Goal: Task Accomplishment & Management: Use online tool/utility

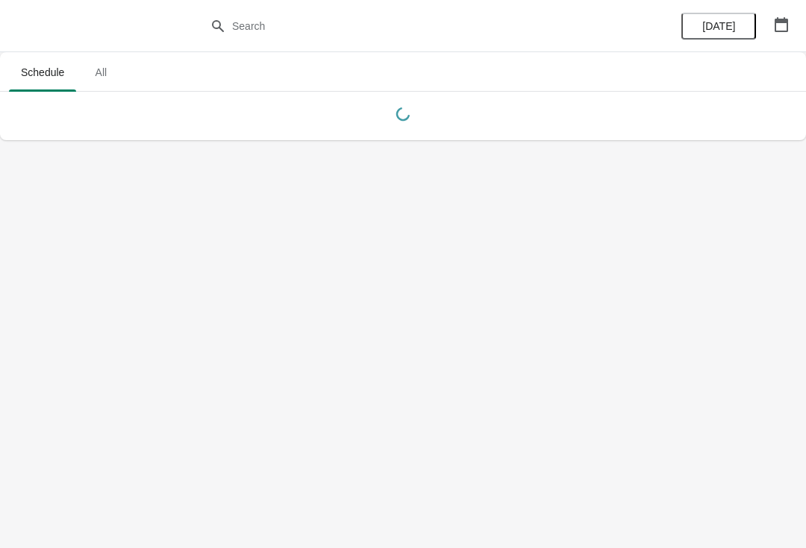
click at [792, 29] on button "button" at bounding box center [781, 24] width 27 height 27
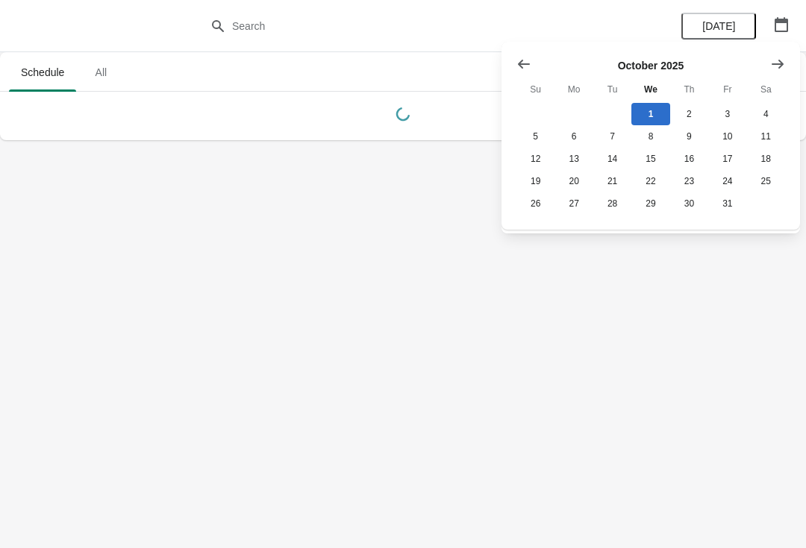
click at [779, 60] on icon "Show next month, November 2025" at bounding box center [777, 63] width 12 height 9
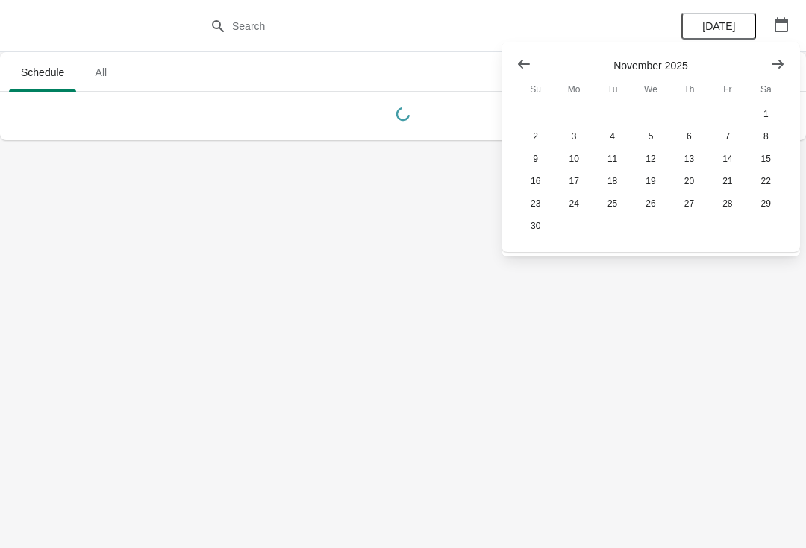
click at [783, 66] on icon "Show next month, December 2025" at bounding box center [777, 64] width 15 height 15
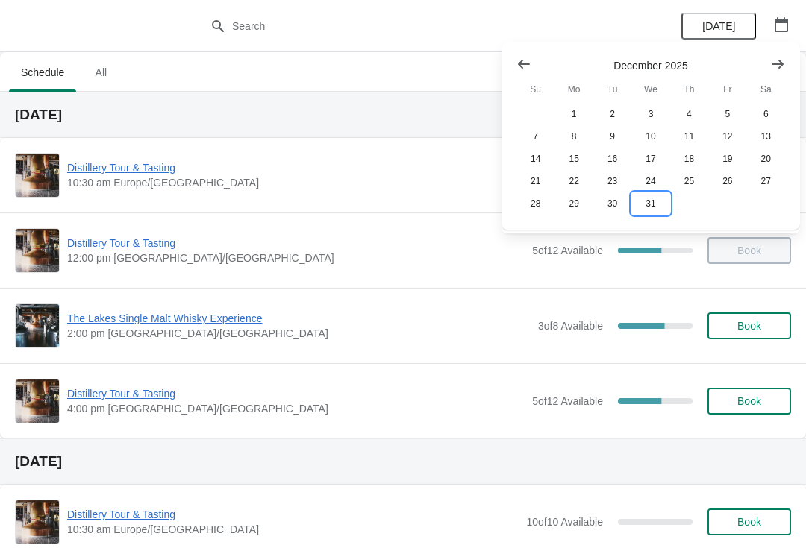
click at [662, 215] on button "31" at bounding box center [650, 203] width 38 height 22
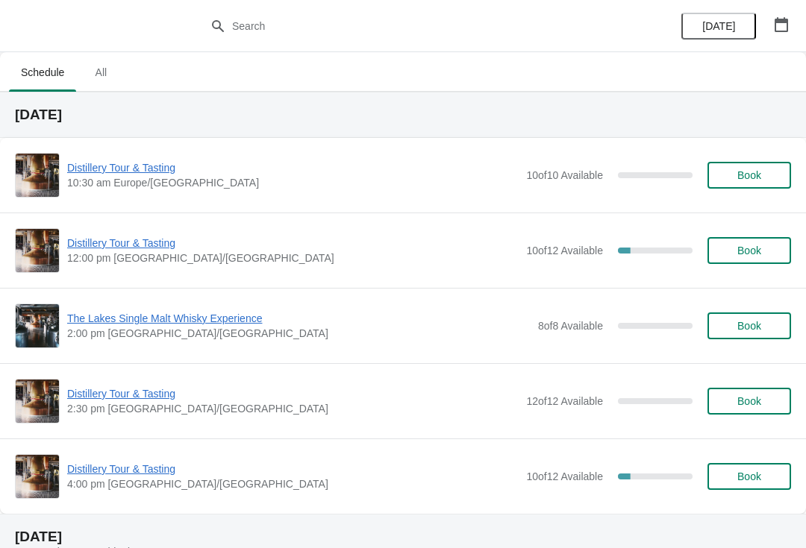
click at [148, 244] on span "Distillery Tour & Tasting" at bounding box center [292, 243] width 451 height 15
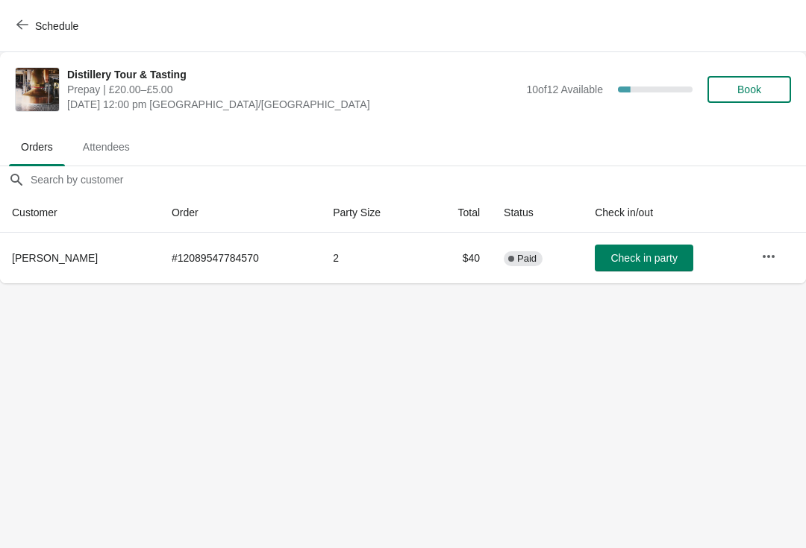
click at [767, 258] on icon "button" at bounding box center [768, 256] width 15 height 15
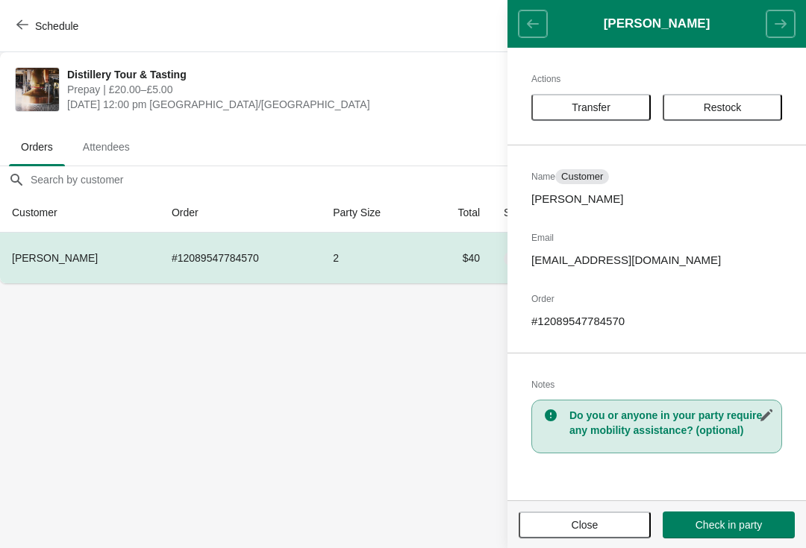
click at [595, 104] on span "Transfer" at bounding box center [590, 107] width 39 height 12
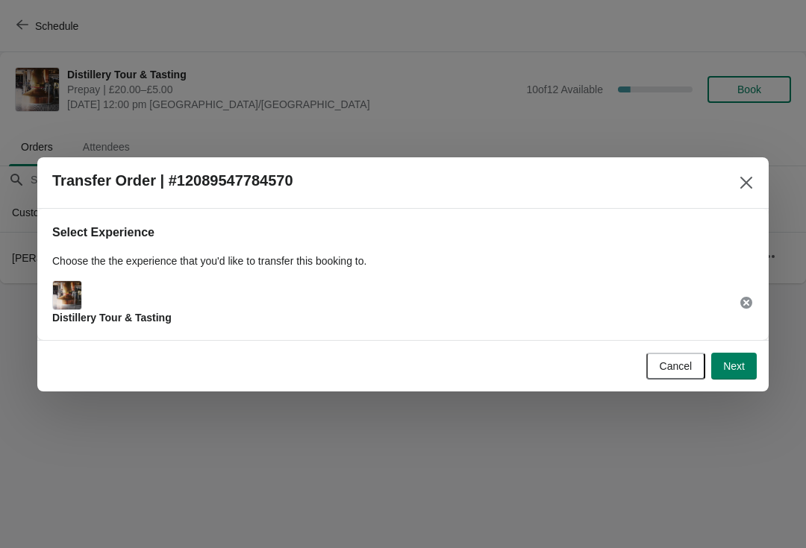
click at [739, 376] on button "Next" at bounding box center [734, 366] width 46 height 27
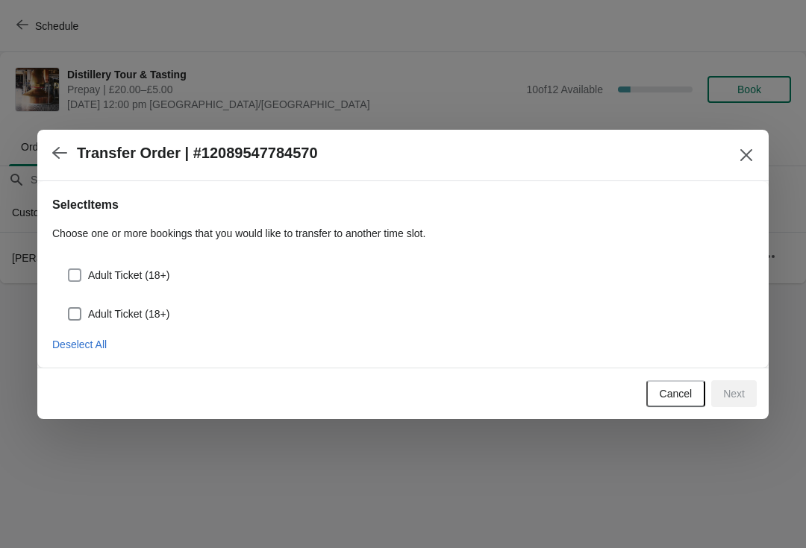
click at [78, 278] on span at bounding box center [74, 275] width 13 height 13
click at [69, 269] on input "Adult Ticket (18+)" at bounding box center [68, 269] width 1 height 1
checkbox input "true"
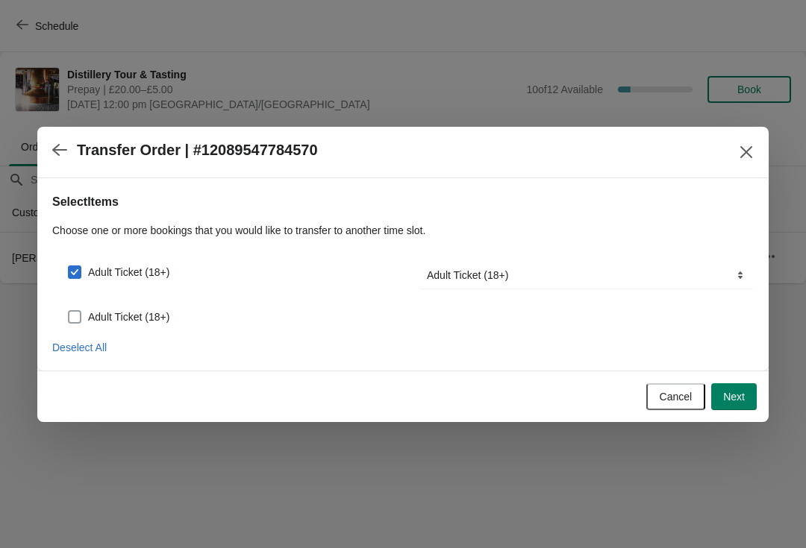
click at [72, 319] on span at bounding box center [74, 316] width 13 height 13
click at [69, 311] on input "Adult Ticket (18+)" at bounding box center [68, 310] width 1 height 1
checkbox input "true"
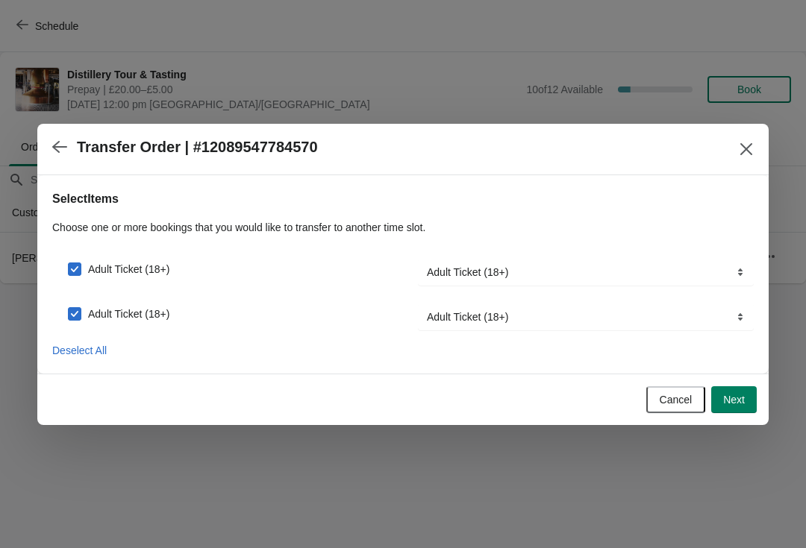
click at [754, 405] on button "Next" at bounding box center [734, 399] width 46 height 27
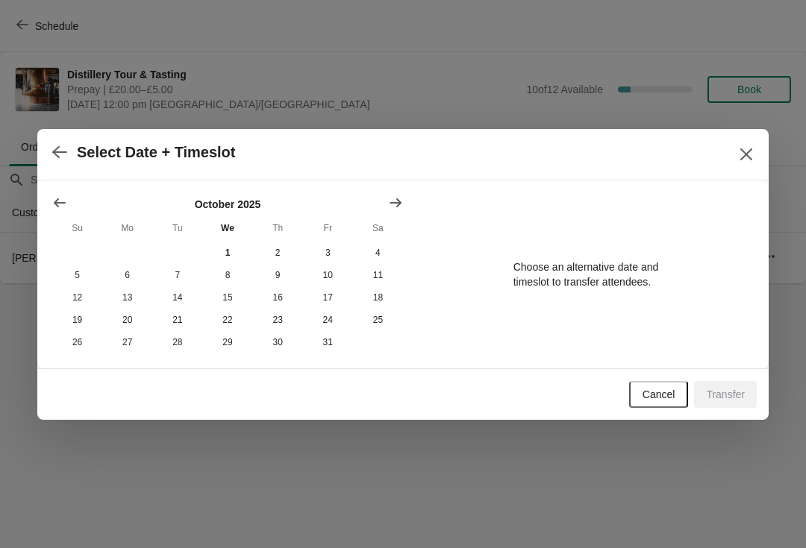
click at [401, 189] on button "Show next month, November 2025" at bounding box center [395, 202] width 27 height 27
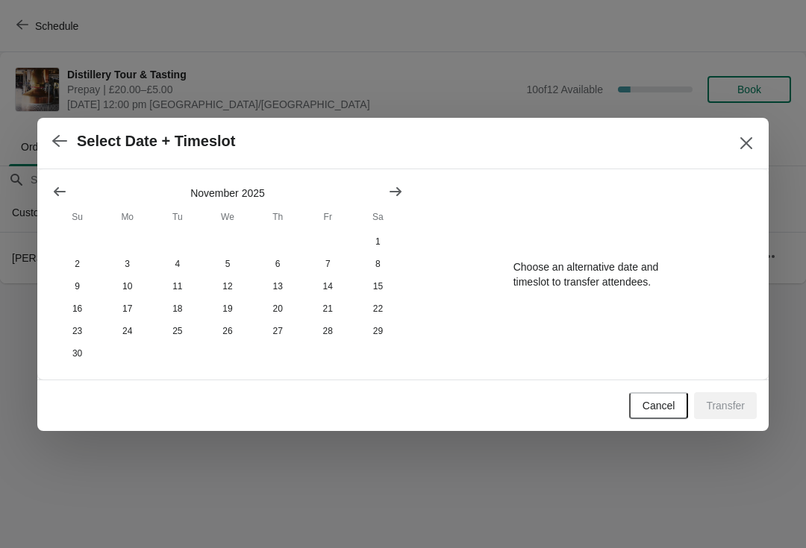
click at [395, 193] on icon "Show next month, December 2025" at bounding box center [395, 191] width 15 height 15
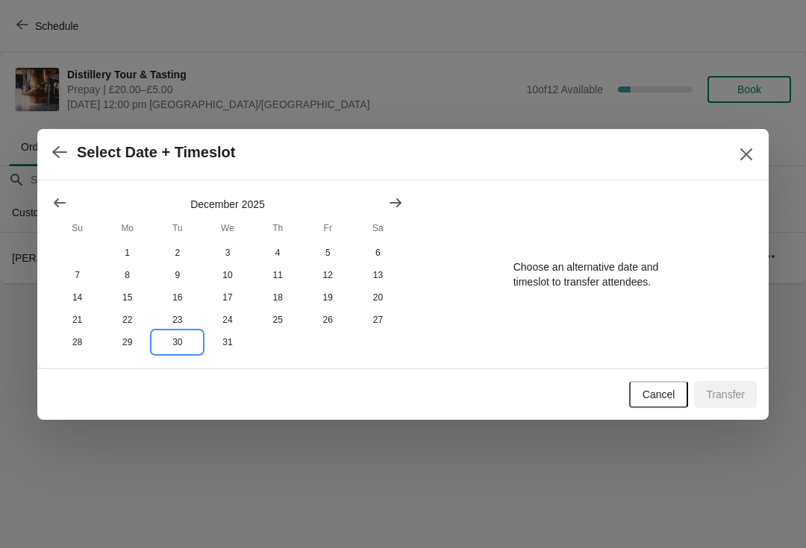
click at [181, 348] on button "30" at bounding box center [177, 342] width 50 height 22
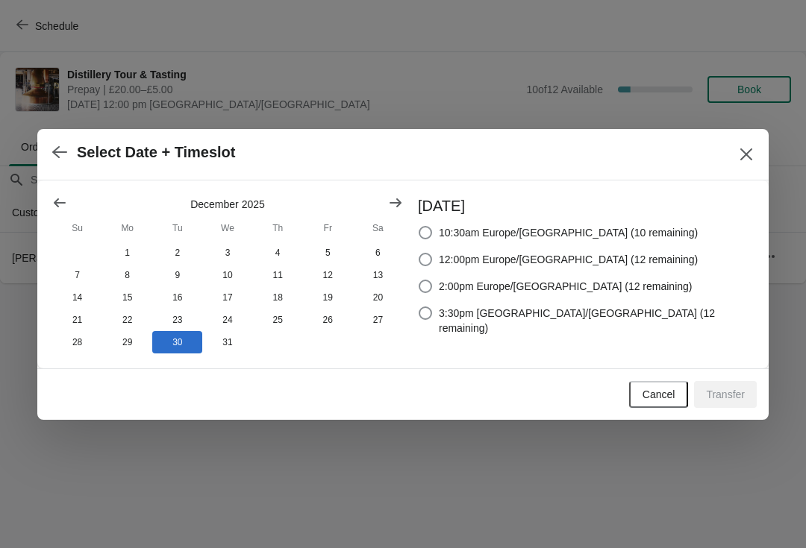
click at [486, 249] on label "12:00pm Europe/[GEOGRAPHIC_DATA] (12 remaining)" at bounding box center [558, 259] width 280 height 21
click at [419, 253] on input "12:00pm Europe/[GEOGRAPHIC_DATA] (12 remaining)" at bounding box center [418, 253] width 1 height 1
radio input "true"
click at [737, 407] on button "Transfer" at bounding box center [725, 394] width 63 height 27
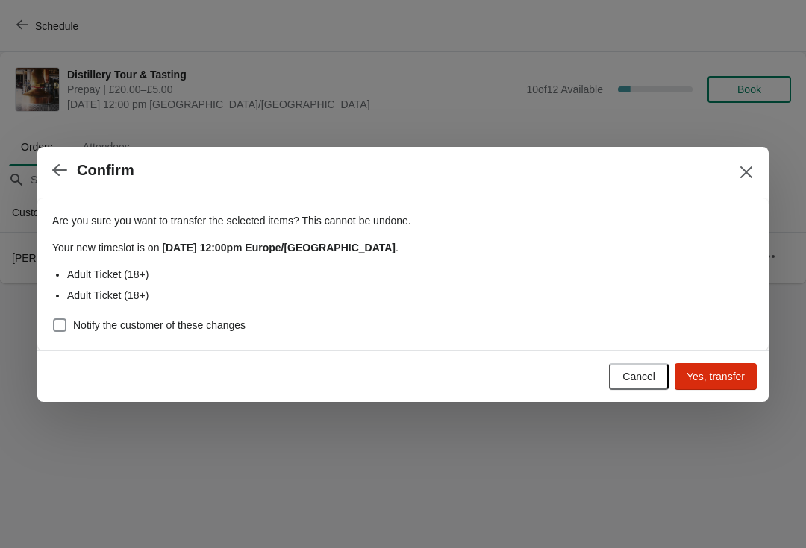
click at [57, 327] on span at bounding box center [59, 325] width 13 height 13
click at [54, 319] on input "Notify the customer of these changes" at bounding box center [53, 319] width 1 height 1
checkbox input "true"
click at [733, 389] on button "Yes, transfer" at bounding box center [715, 376] width 82 height 27
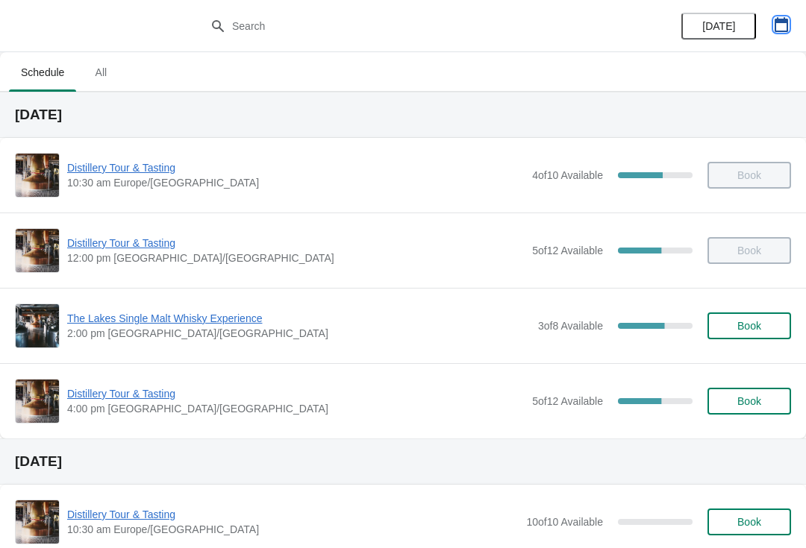
click at [778, 25] on icon "button" at bounding box center [781, 24] width 15 height 15
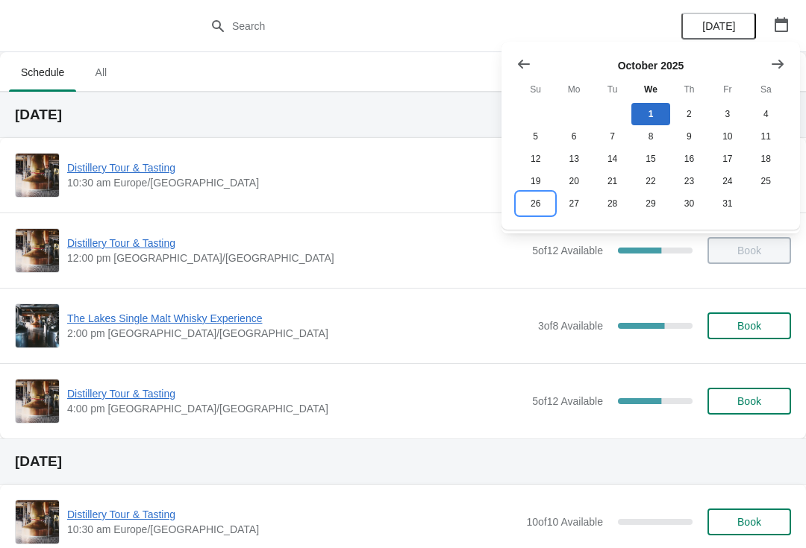
click at [536, 215] on button "26" at bounding box center [535, 203] width 38 height 22
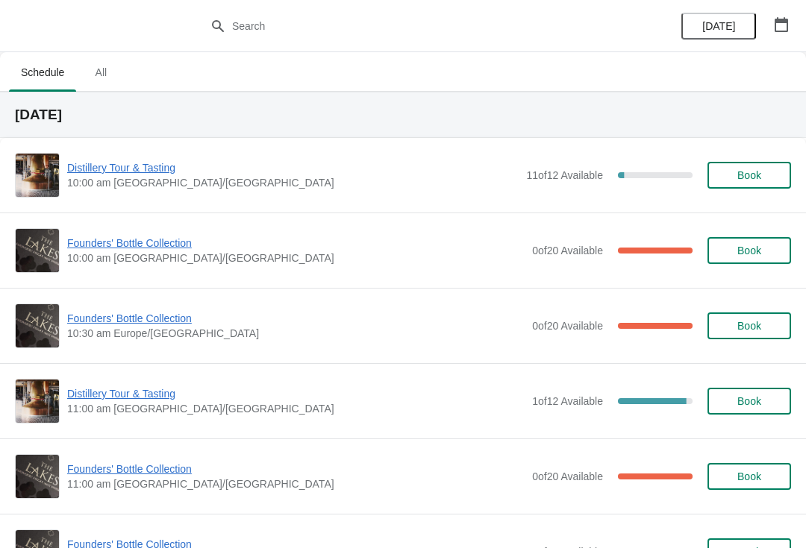
click at [161, 247] on span "Founders' Bottle Collection" at bounding box center [295, 243] width 457 height 15
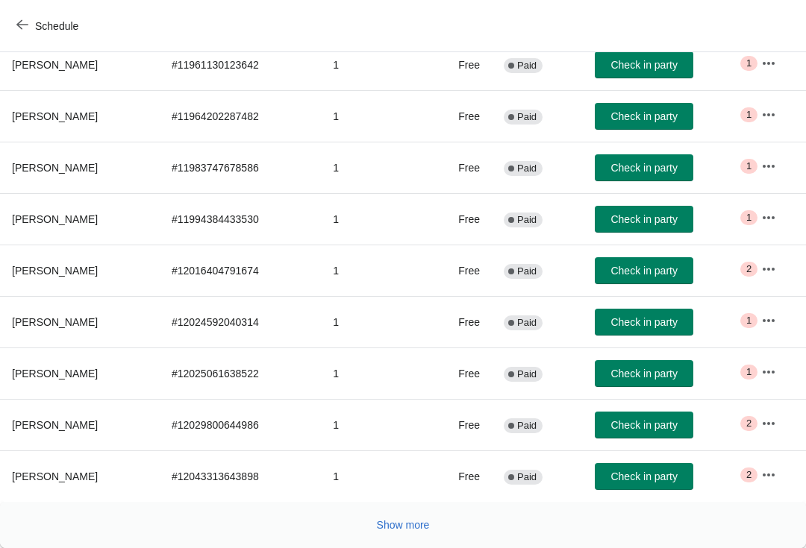
scroll to position [245, 0]
click at [409, 524] on span "Show more" at bounding box center [403, 525] width 53 height 12
